Goal: Transaction & Acquisition: Download file/media

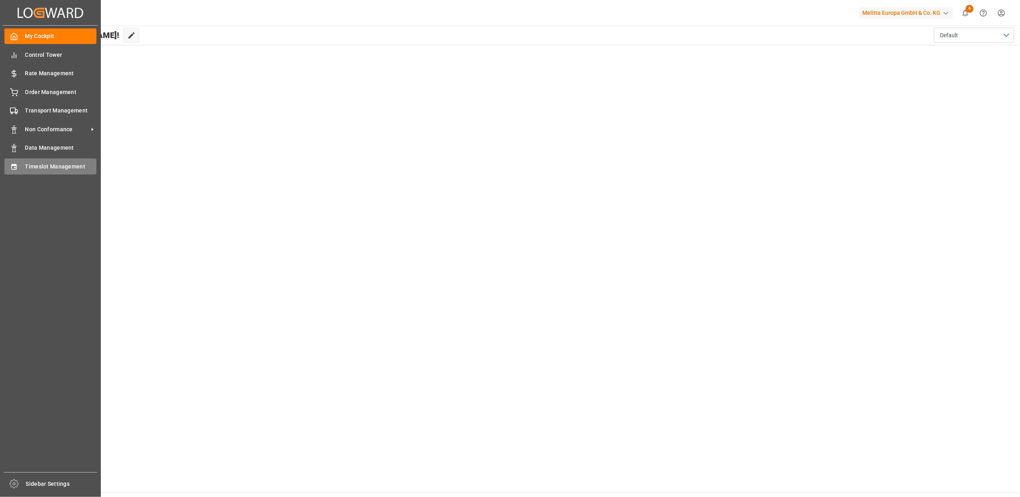
click at [36, 160] on div "Timeslot Management Timeslot Management" at bounding box center [50, 166] width 92 height 16
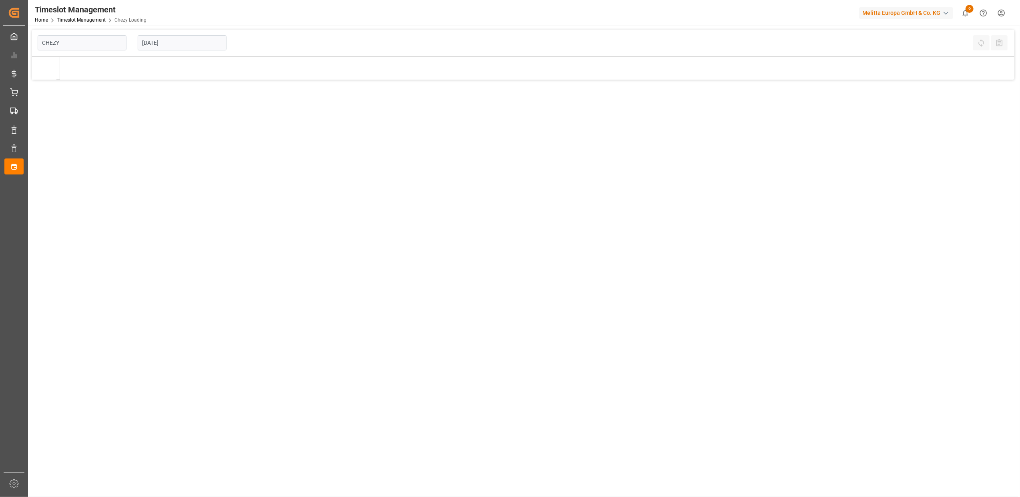
type input "Chezy Loading"
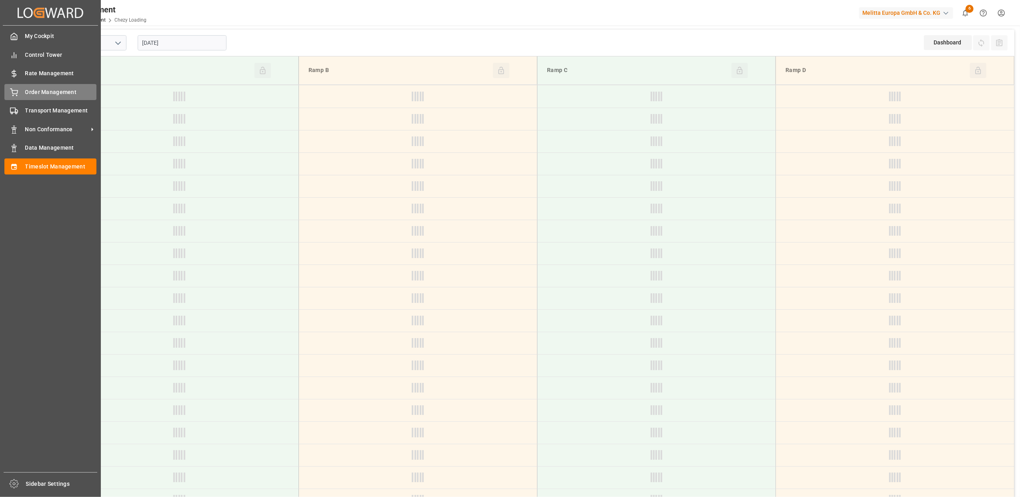
click at [23, 90] on div "Order Management Order Management" at bounding box center [50, 92] width 92 height 16
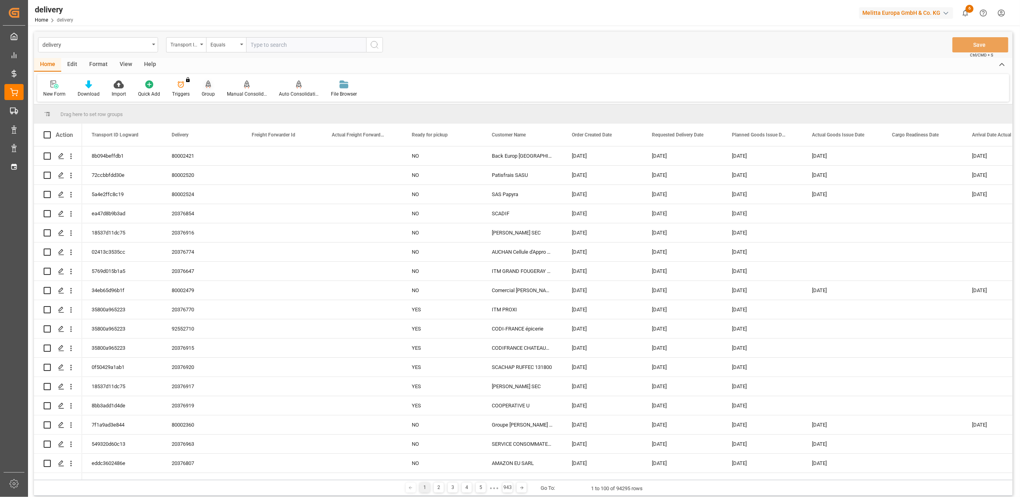
click at [208, 87] on icon at bounding box center [209, 84] width 6 height 8
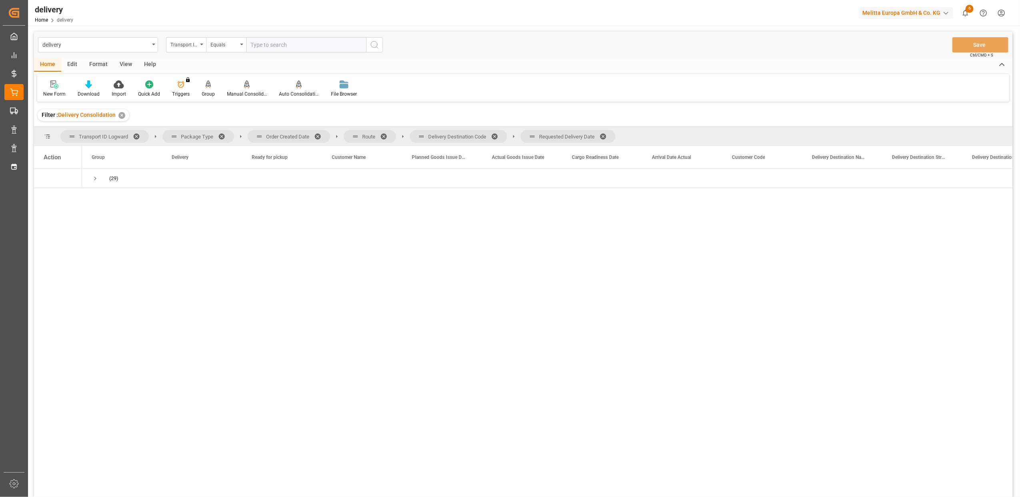
click at [317, 133] on span at bounding box center [320, 136] width 13 height 7
click at [288, 133] on span at bounding box center [290, 136] width 13 height 7
click at [335, 136] on span at bounding box center [335, 136] width 13 height 7
click at [331, 134] on span at bounding box center [333, 136] width 13 height 7
click at [96, 178] on span "Press SPACE to select this row." at bounding box center [95, 178] width 7 height 7
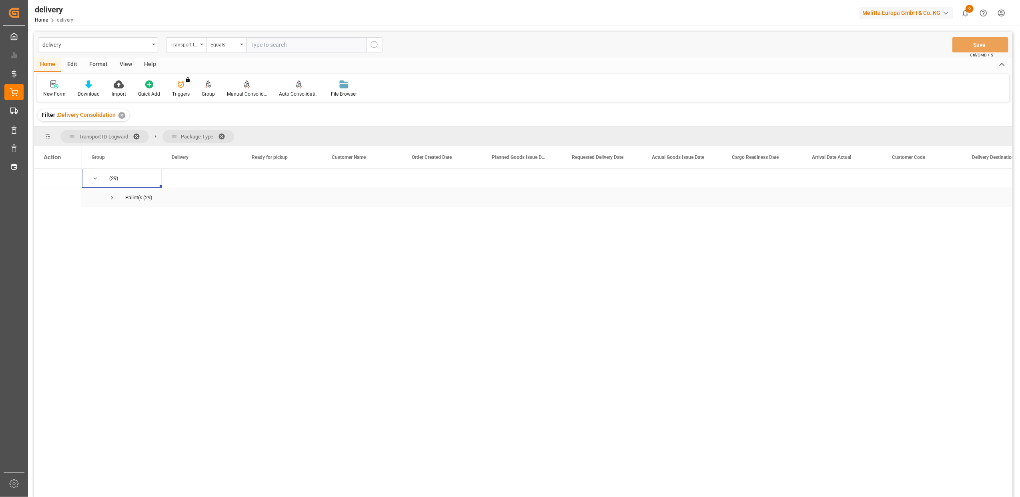
click at [111, 197] on span "Press SPACE to select this row." at bounding box center [111, 197] width 7 height 7
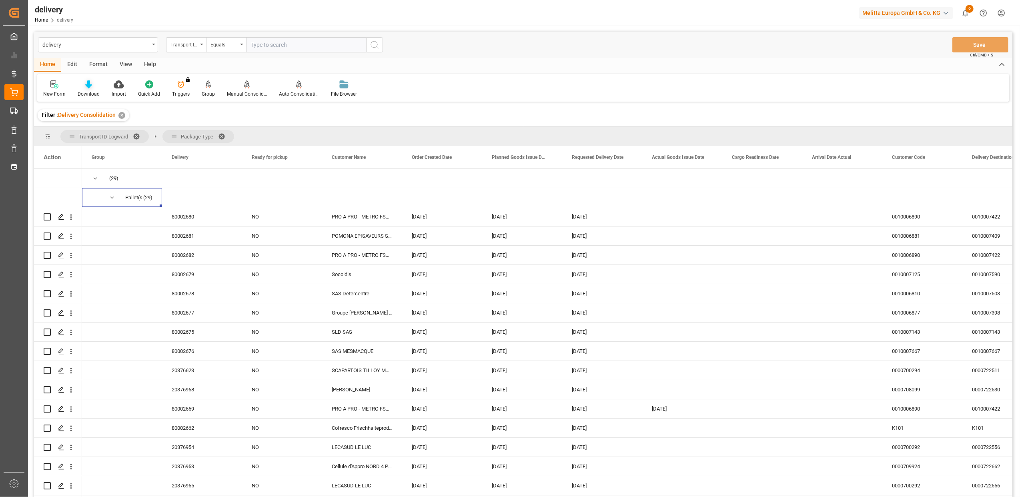
click at [89, 86] on icon at bounding box center [88, 84] width 7 height 8
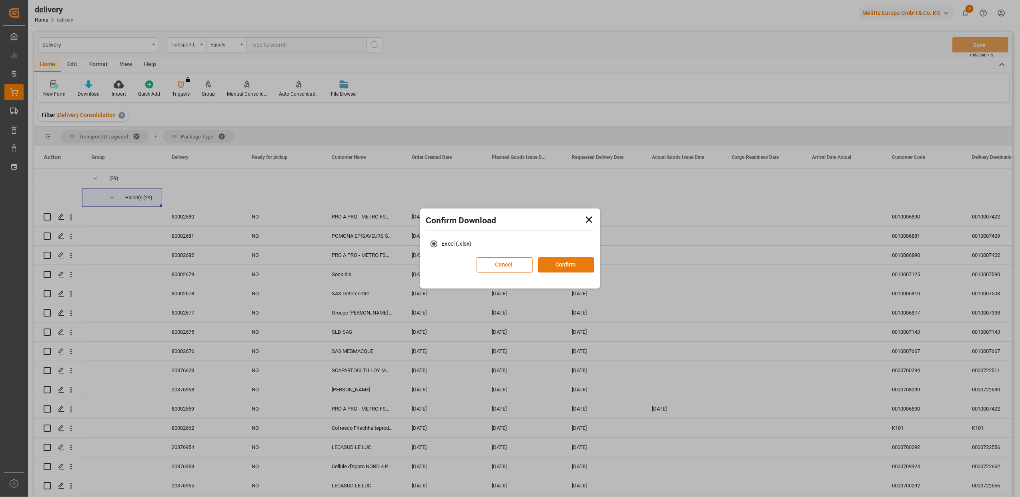
click at [556, 270] on button "Confirm" at bounding box center [566, 264] width 56 height 15
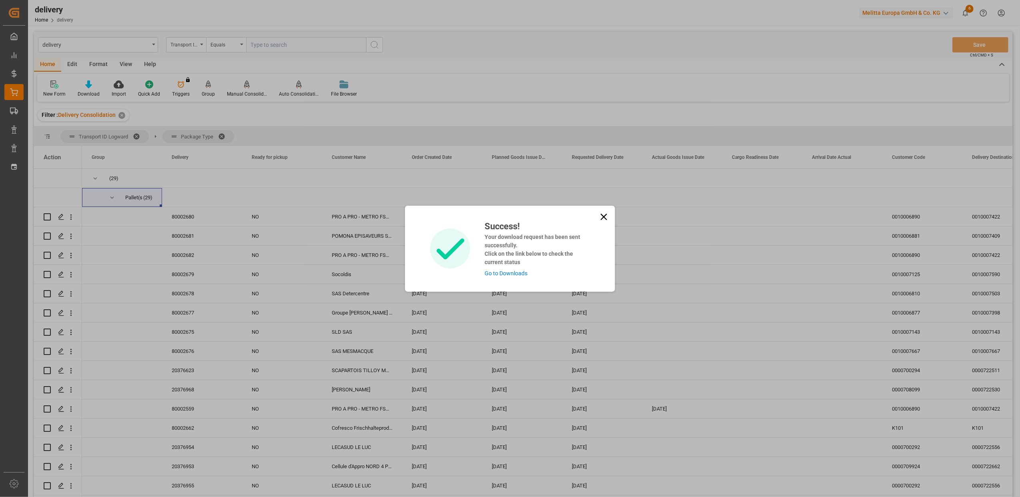
click at [520, 270] on link "Go to Downloads" at bounding box center [506, 273] width 43 height 6
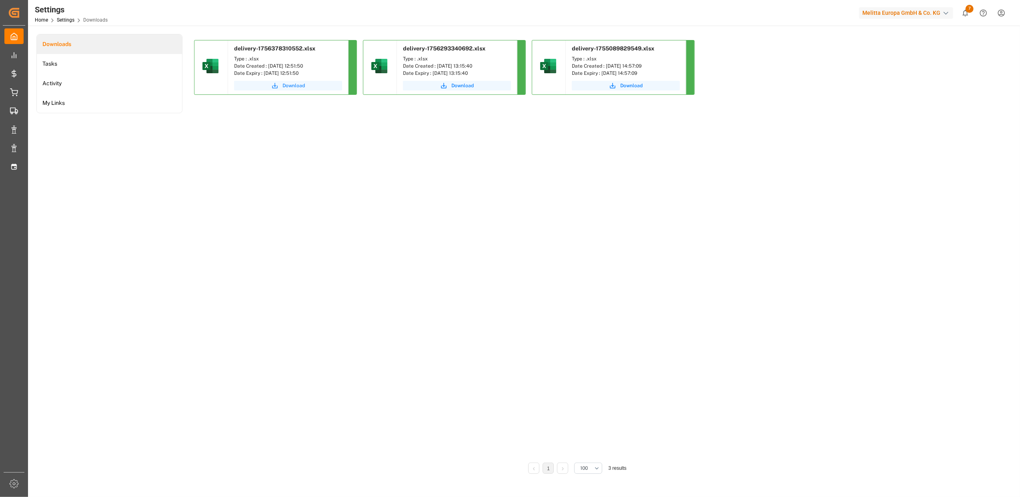
click at [304, 85] on span "Download" at bounding box center [293, 85] width 22 height 7
